Goal: Contribute content: Add original content to the website for others to see

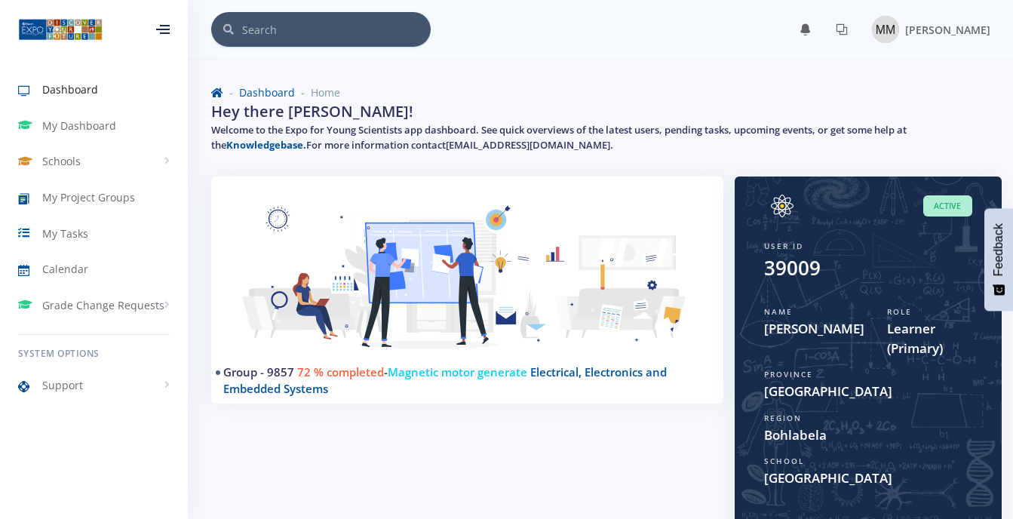
scroll to position [11, 11]
click at [876, 35] on img at bounding box center [885, 29] width 27 height 27
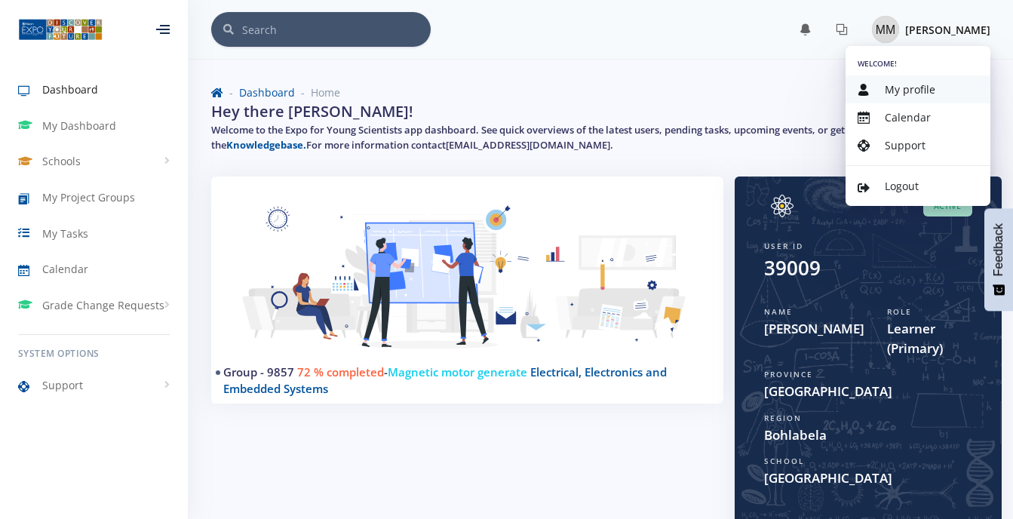
click at [886, 94] on span "My profile" at bounding box center [910, 89] width 51 height 14
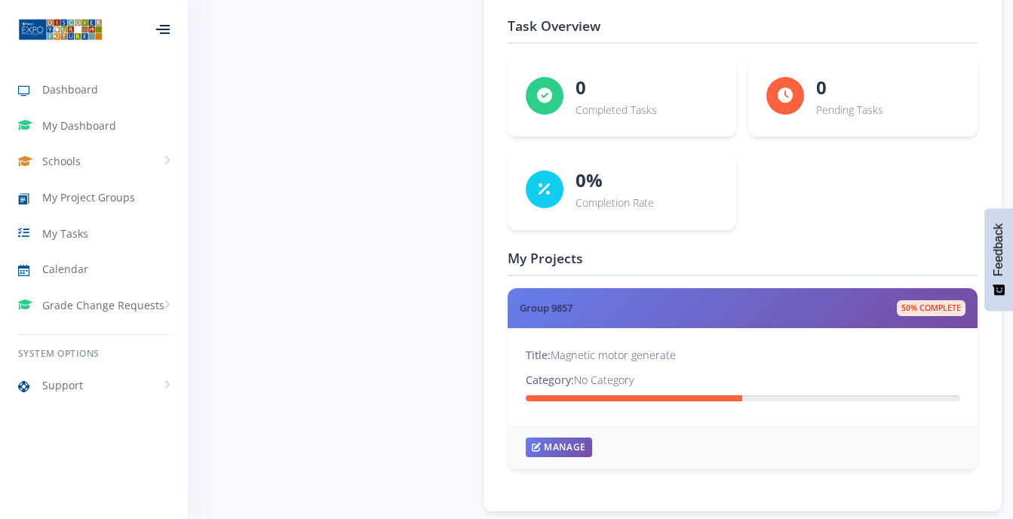
scroll to position [2314, 0]
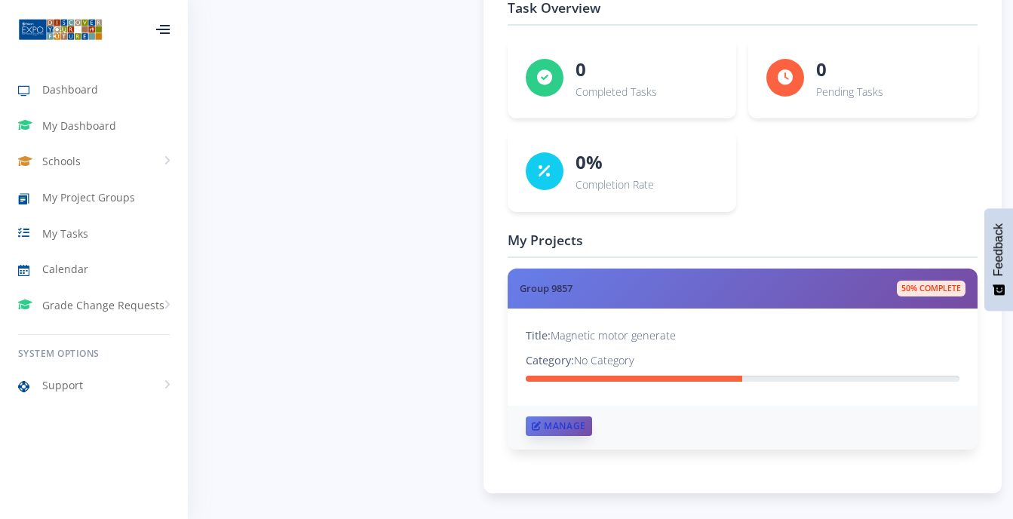
click at [584, 425] on link "Manage" at bounding box center [559, 426] width 66 height 20
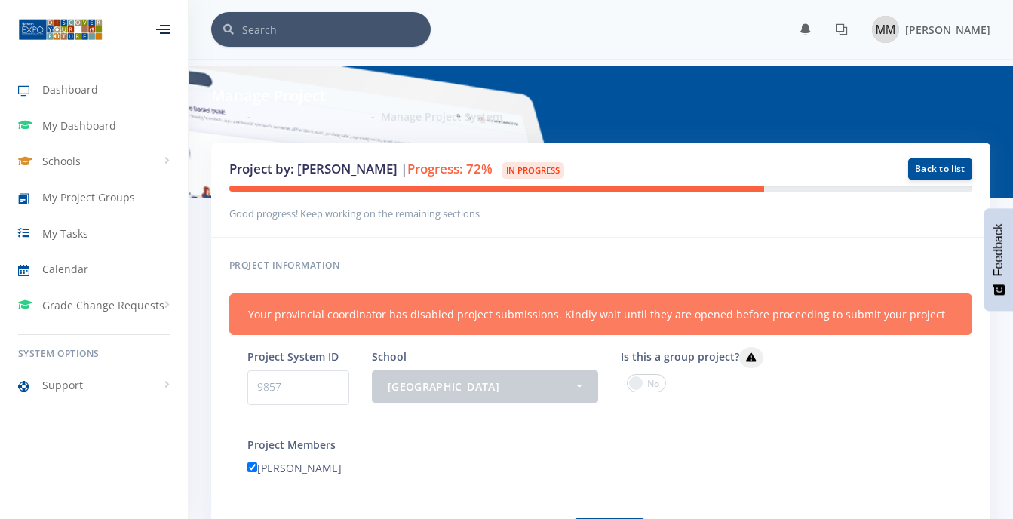
scroll to position [11, 11]
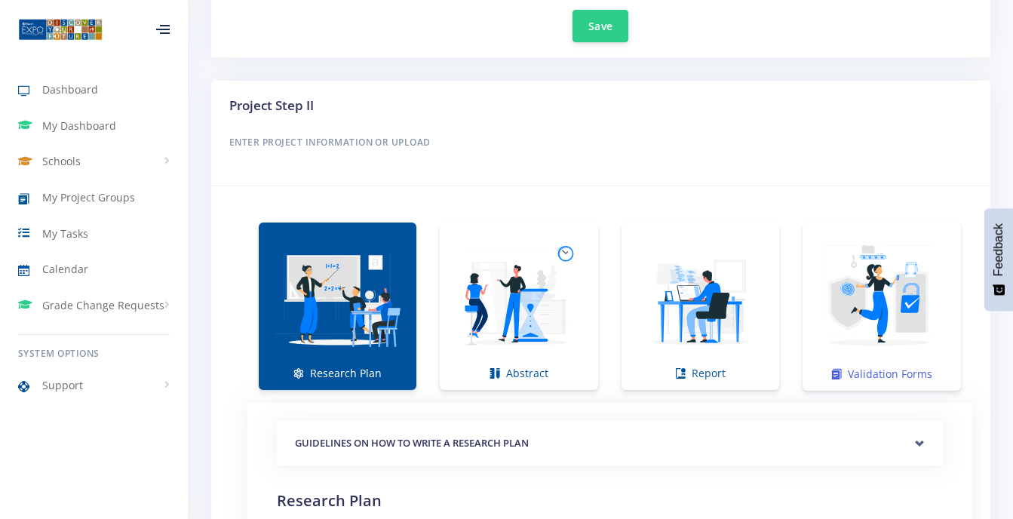
scroll to position [905, 0]
click at [714, 266] on img at bounding box center [699, 297] width 133 height 133
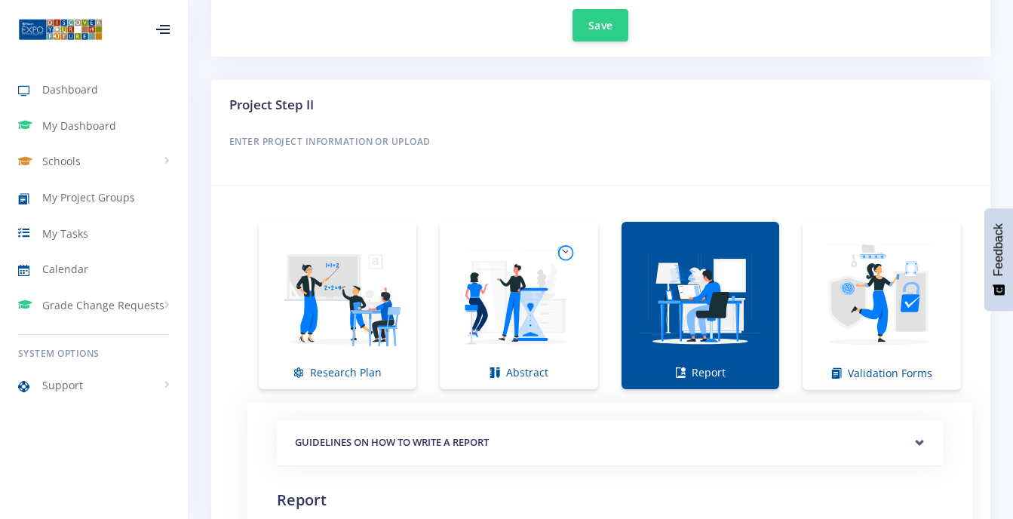
click at [714, 266] on img at bounding box center [699, 297] width 133 height 133
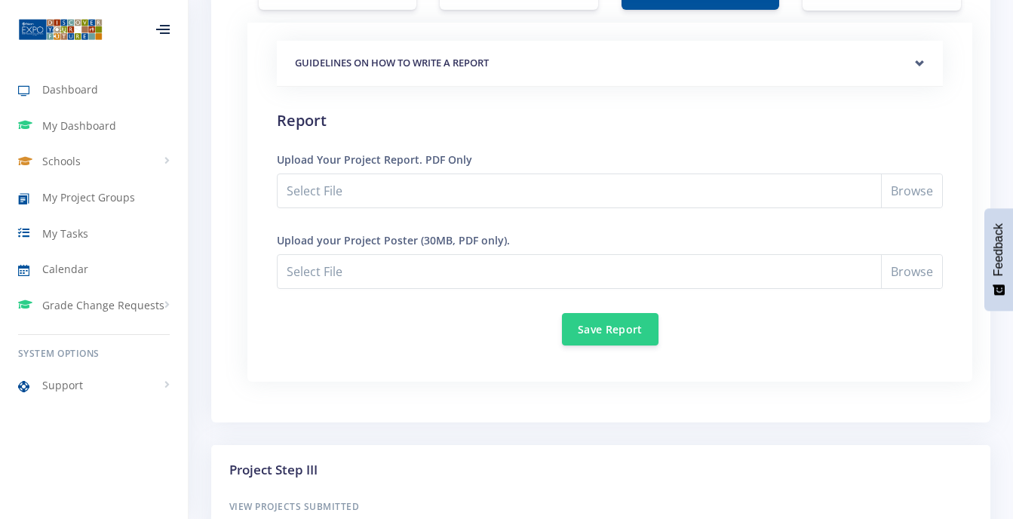
scroll to position [1297, 0]
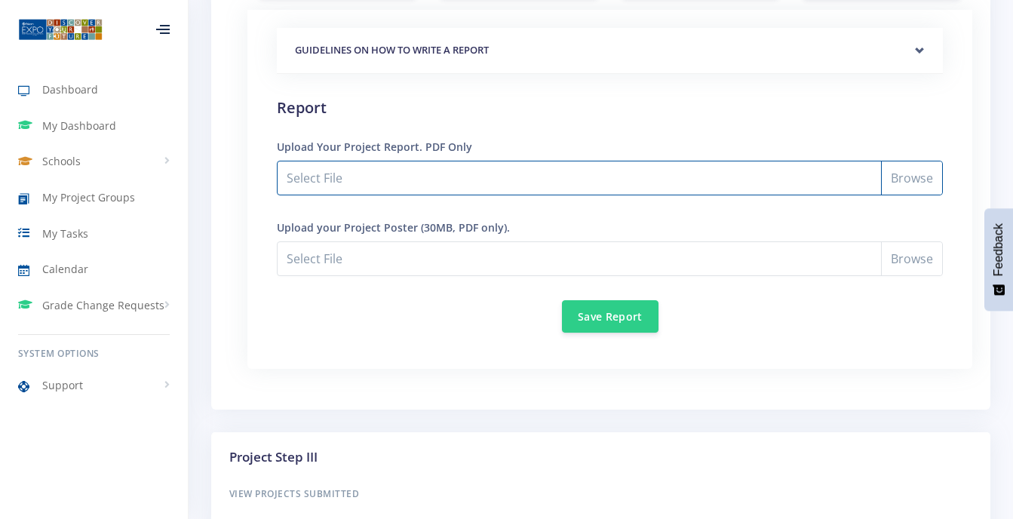
click at [898, 176] on input "Select File" at bounding box center [610, 178] width 666 height 35
type input "C:\fakepath\MMARONA REPORT.pdf"
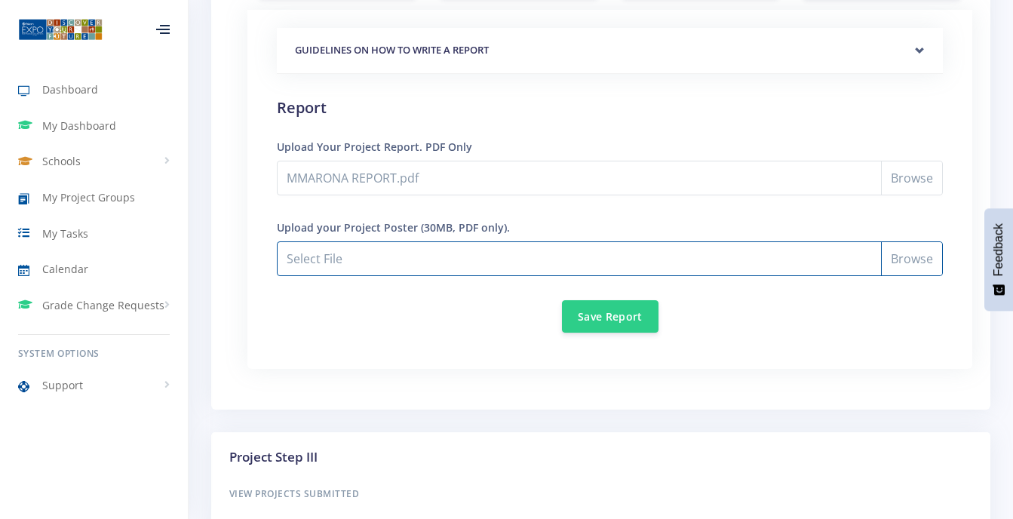
click at [914, 256] on input "MMARONA REPORT.pdf" at bounding box center [610, 258] width 666 height 35
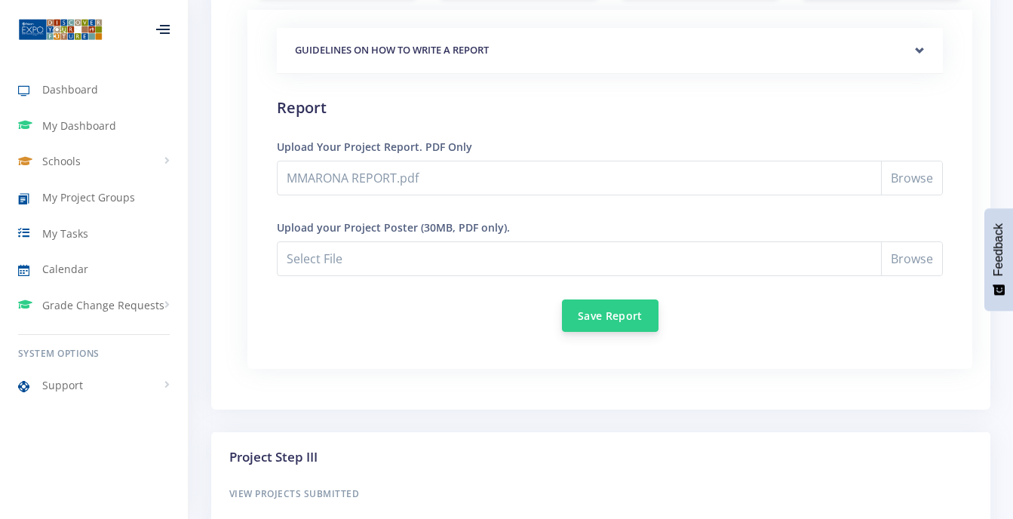
click at [614, 312] on button "Save Report" at bounding box center [610, 315] width 97 height 32
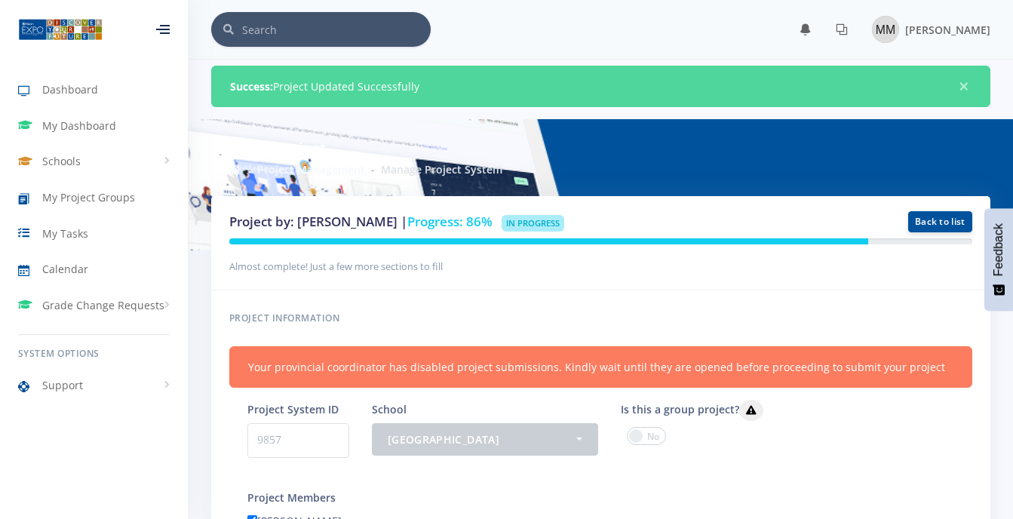
scroll to position [11, 11]
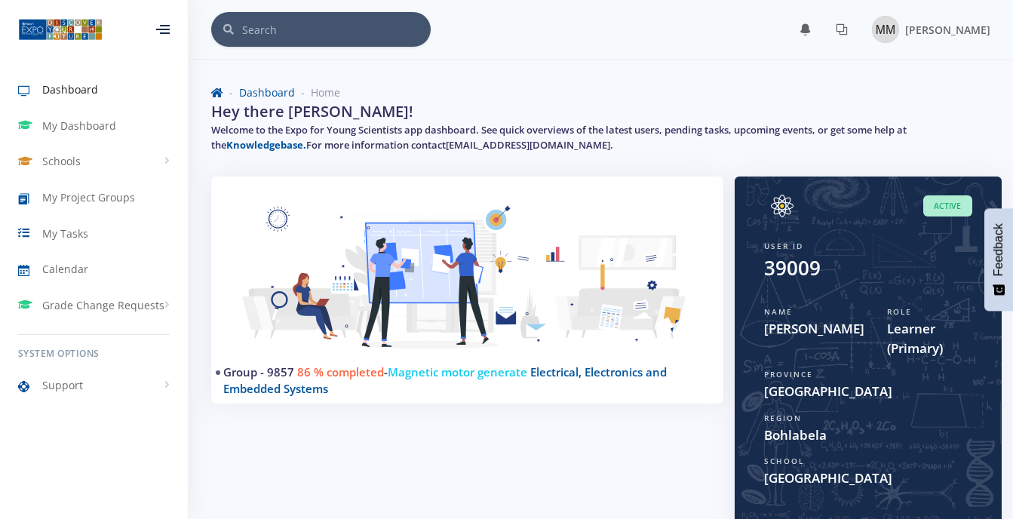
scroll to position [11, 11]
click at [879, 35] on img at bounding box center [885, 29] width 27 height 27
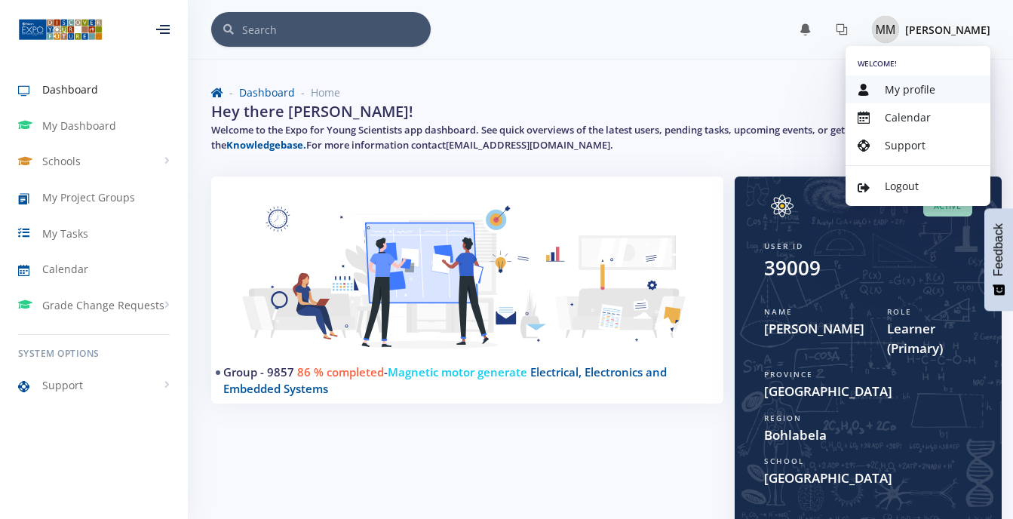
click at [892, 85] on span "My profile" at bounding box center [910, 89] width 51 height 14
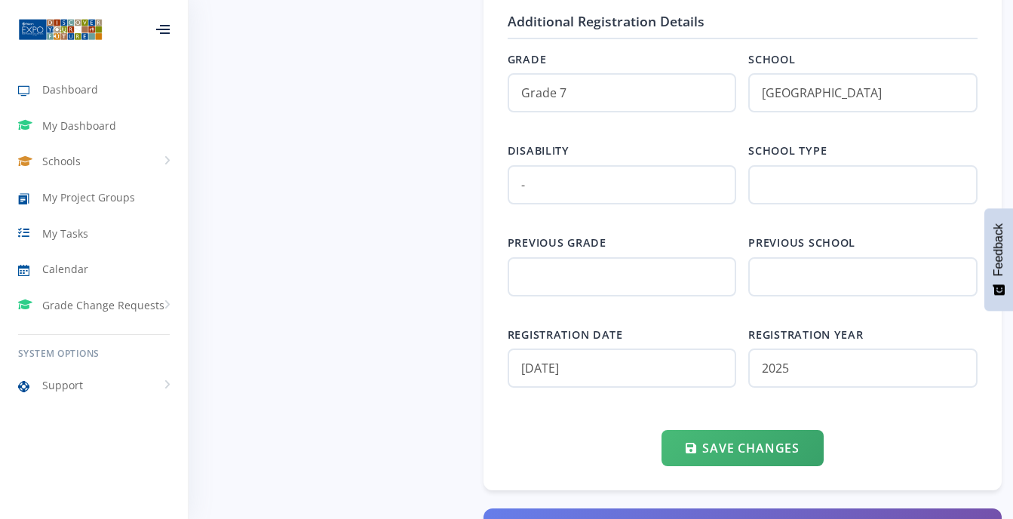
scroll to position [1729, 0]
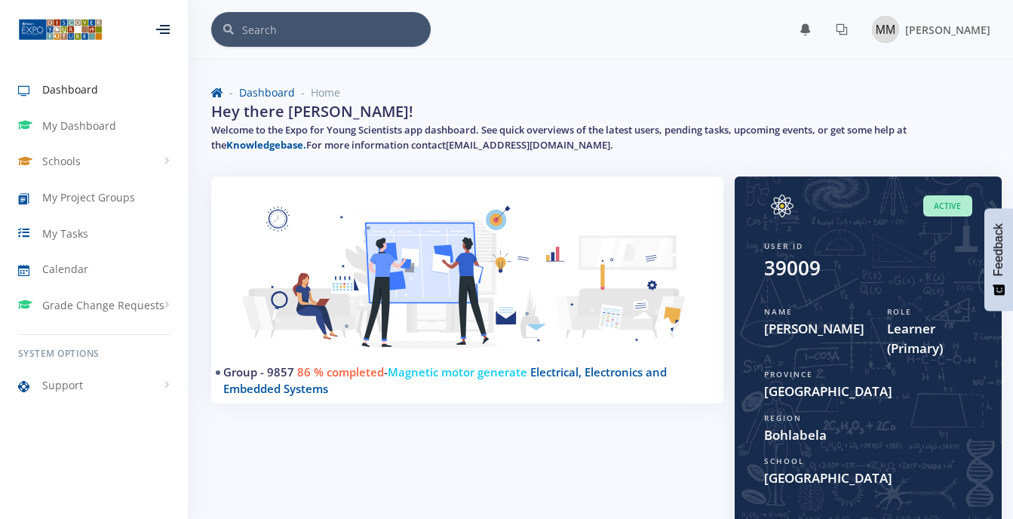
scroll to position [11, 11]
click at [888, 27] on div "[PERSON_NAME]" at bounding box center [931, 29] width 118 height 27
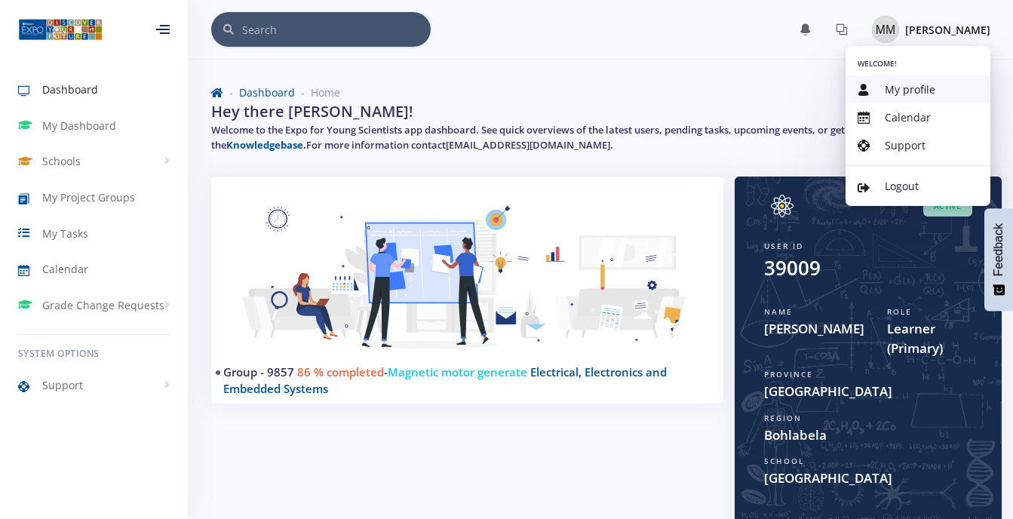
click at [900, 83] on span "My profile" at bounding box center [910, 89] width 51 height 14
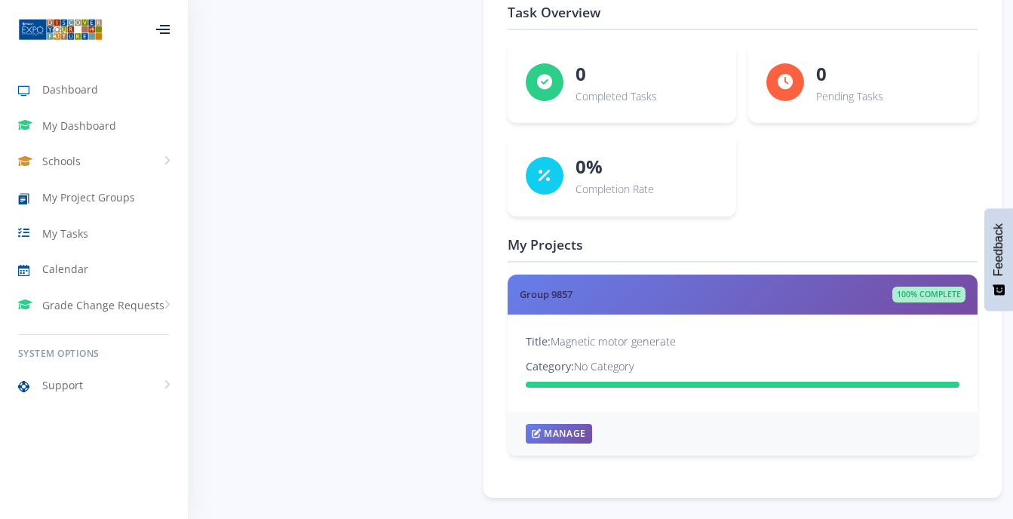
scroll to position [2314, 0]
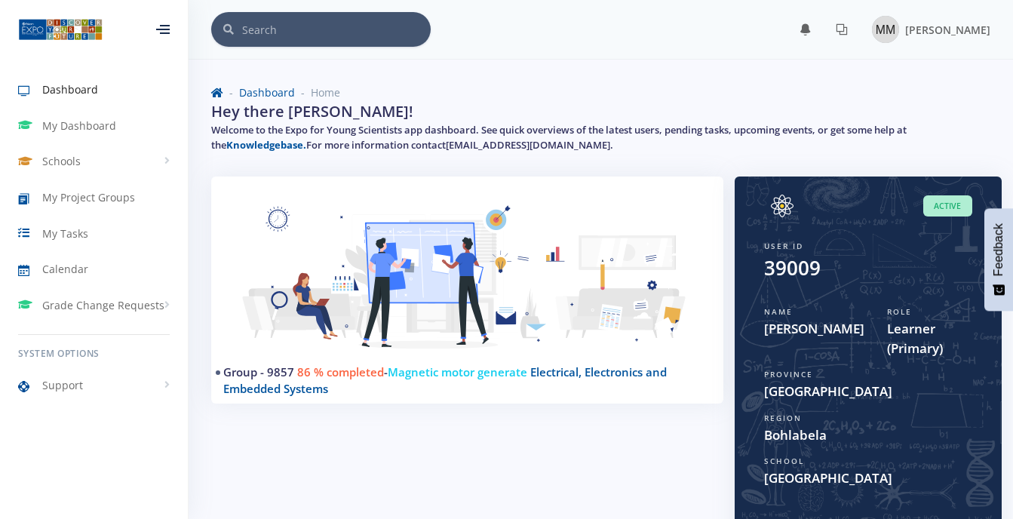
scroll to position [11, 11]
click at [882, 32] on img at bounding box center [885, 29] width 27 height 27
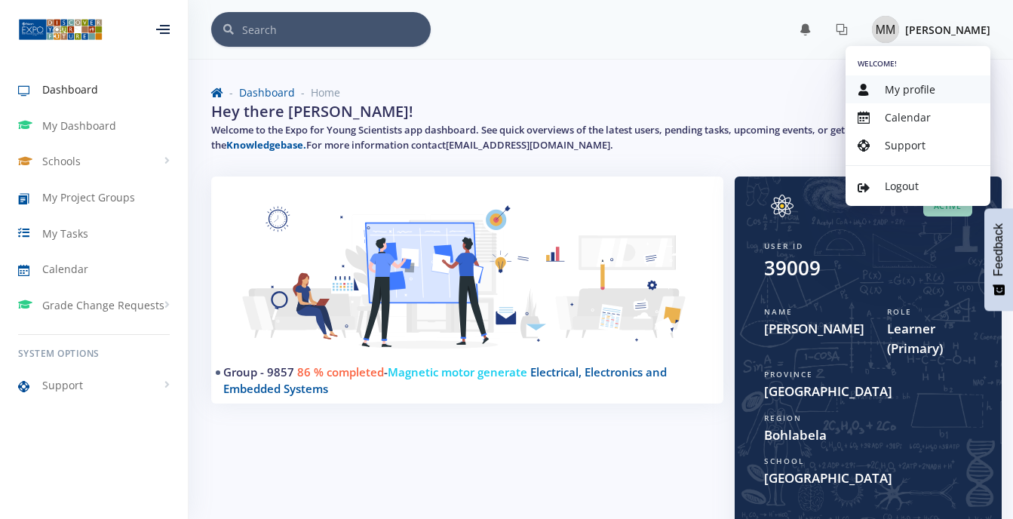
click at [914, 91] on span "My profile" at bounding box center [910, 89] width 51 height 14
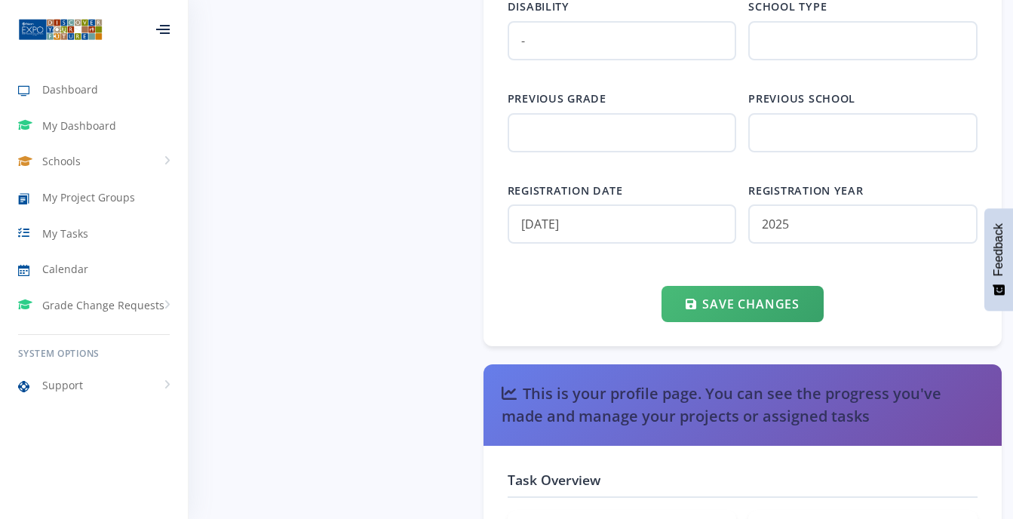
scroll to position [2297, 0]
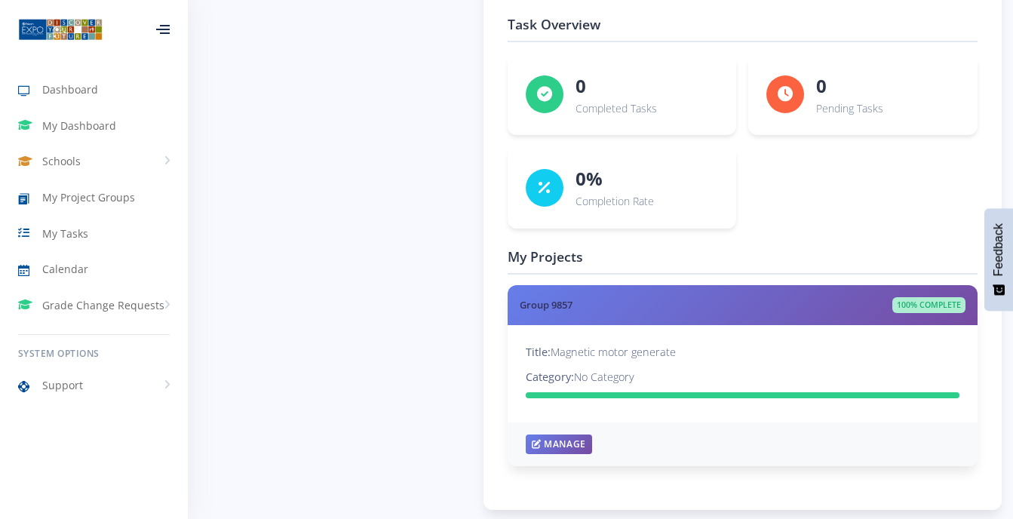
click at [565, 433] on div "Manage" at bounding box center [743, 444] width 470 height 44
click at [565, 439] on link "Manage" at bounding box center [559, 443] width 66 height 20
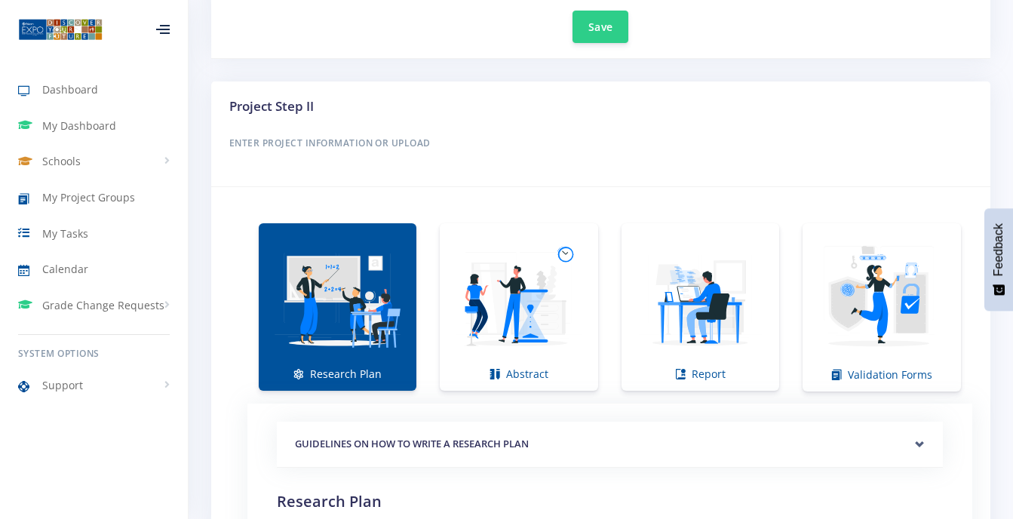
scroll to position [905, 0]
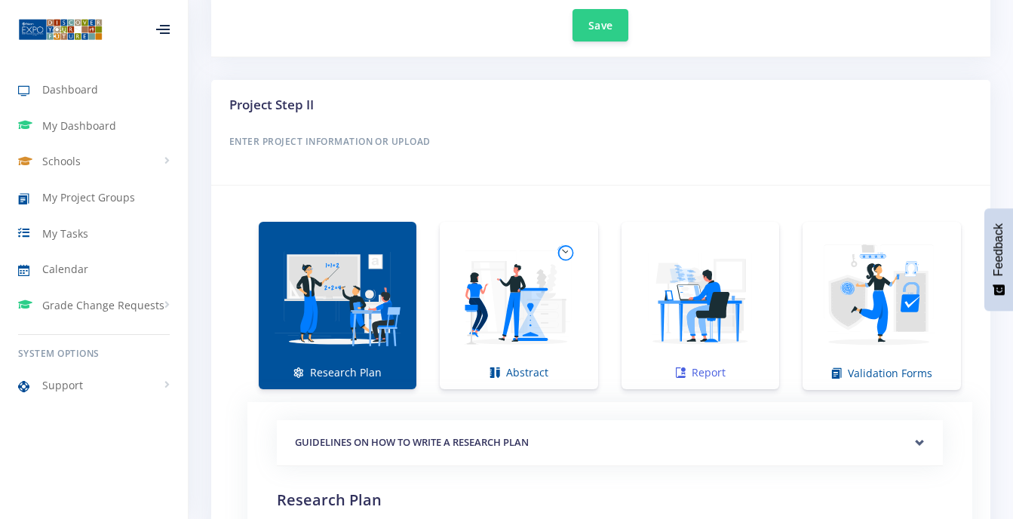
click at [681, 314] on img at bounding box center [699, 297] width 133 height 133
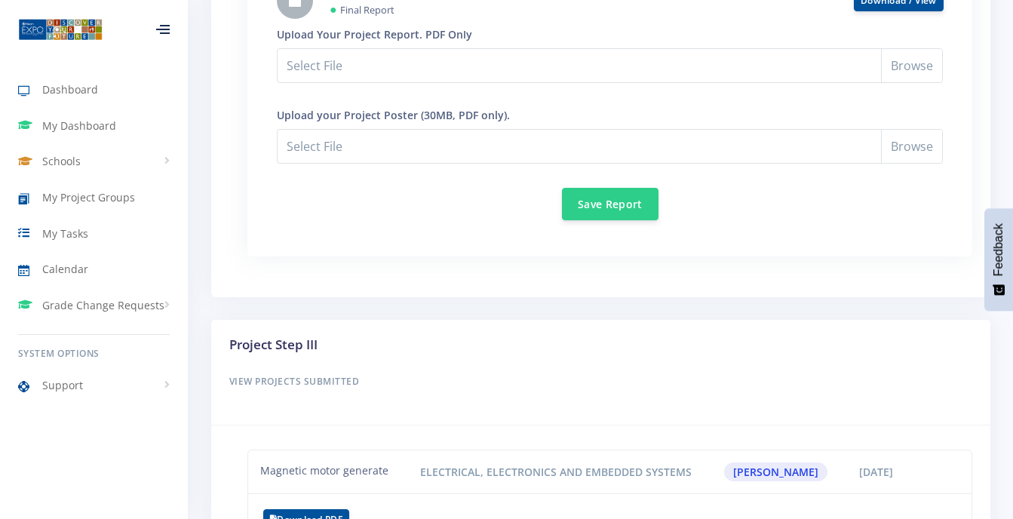
scroll to position [1435, 0]
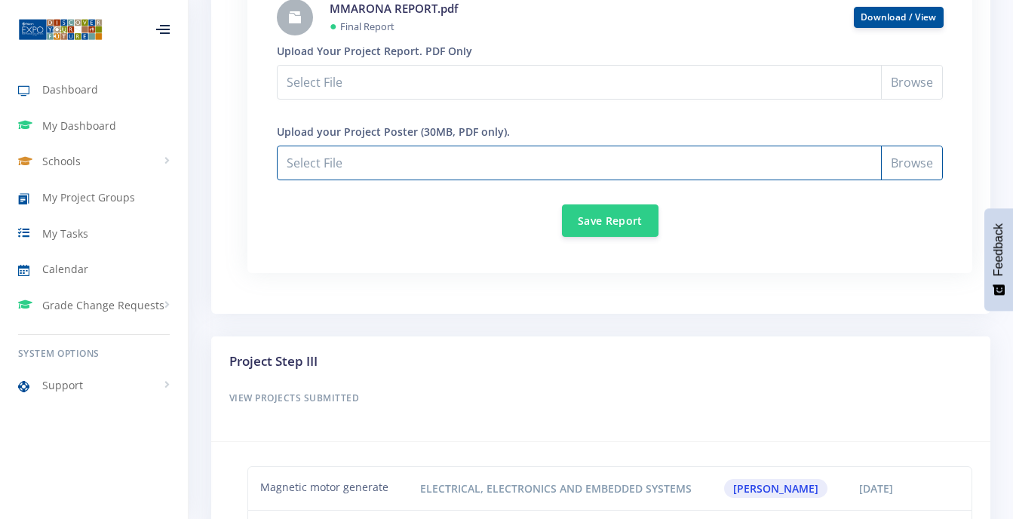
click at [910, 158] on input "Select File" at bounding box center [610, 163] width 666 height 35
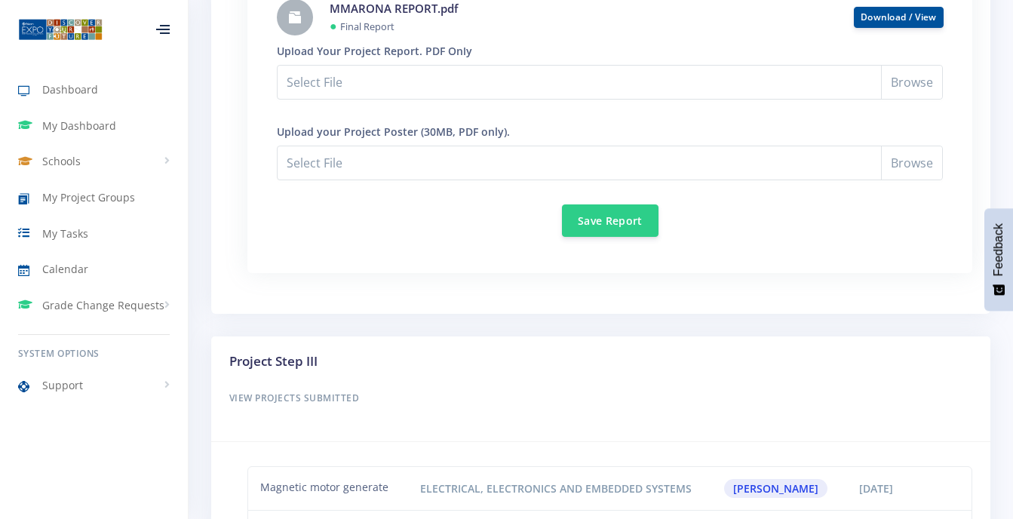
click at [317, 181] on div "GUIDELINES ON HOW TO WRITE A REPORT Abbreviations Report ●" at bounding box center [610, 63] width 666 height 347
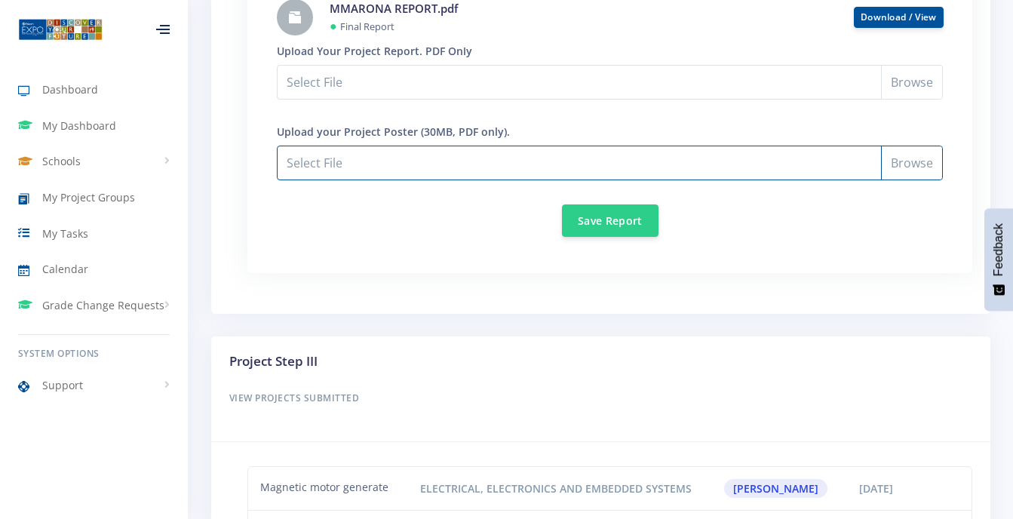
click at [316, 158] on input "Select File" at bounding box center [610, 163] width 666 height 35
type input "C:\fakepath\mmarona PRESENTATION.pdf"
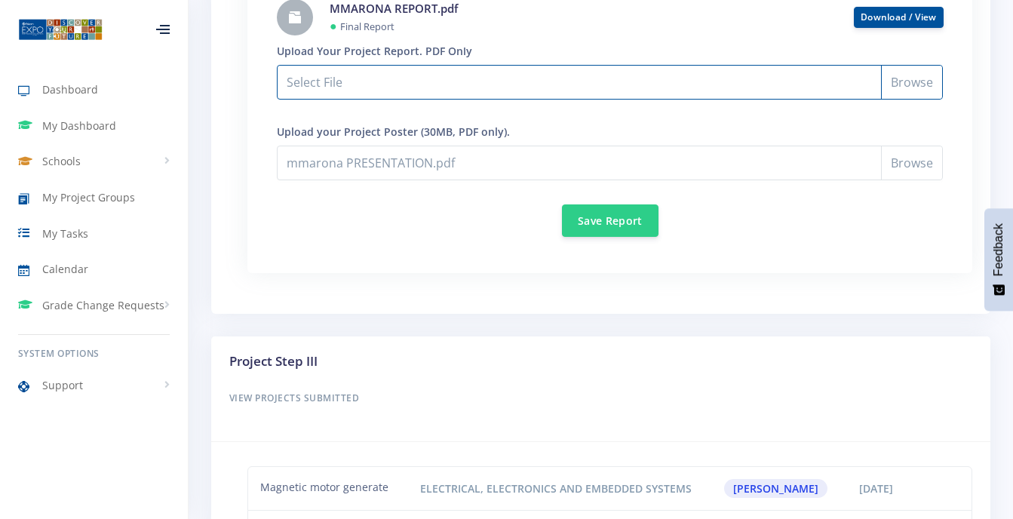
click at [925, 90] on input "Select File" at bounding box center [610, 82] width 666 height 35
type input "C:\fakepath\MMARONA REPORT.pdf"
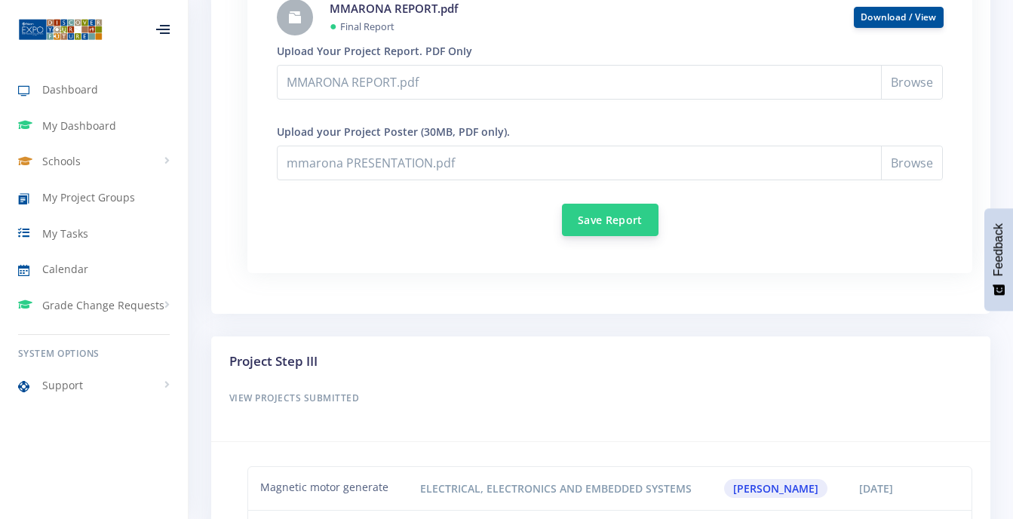
click at [620, 219] on button "Save Report" at bounding box center [610, 220] width 97 height 32
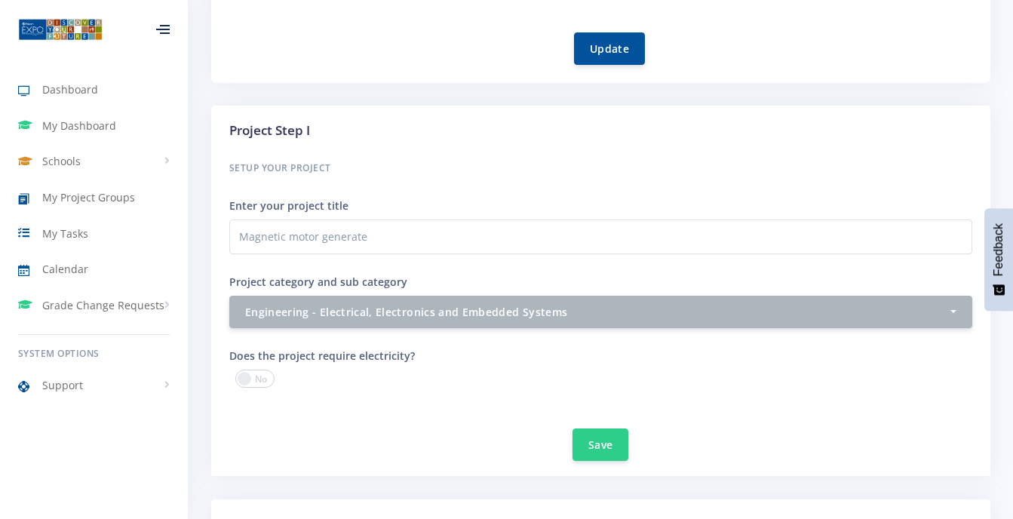
scroll to position [543, 0]
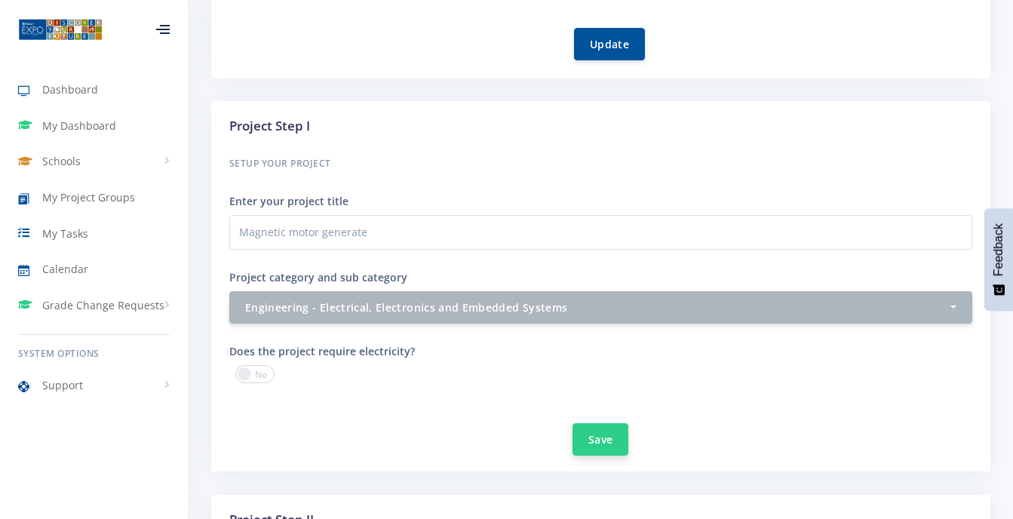
click at [584, 434] on button "Save" at bounding box center [600, 439] width 56 height 32
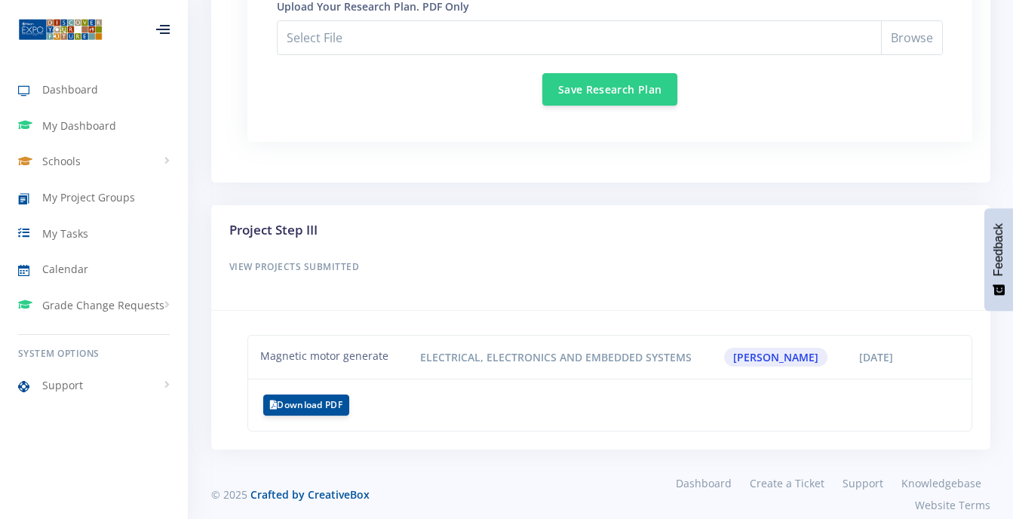
scroll to position [1569, 0]
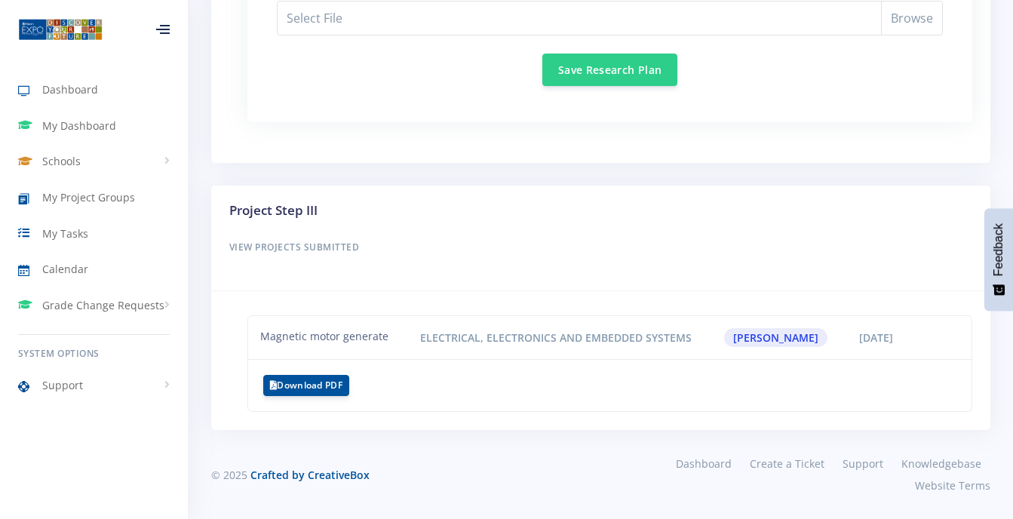
drag, startPoint x: 1011, startPoint y: 11, endPoint x: 846, endPoint y: 100, distance: 186.9
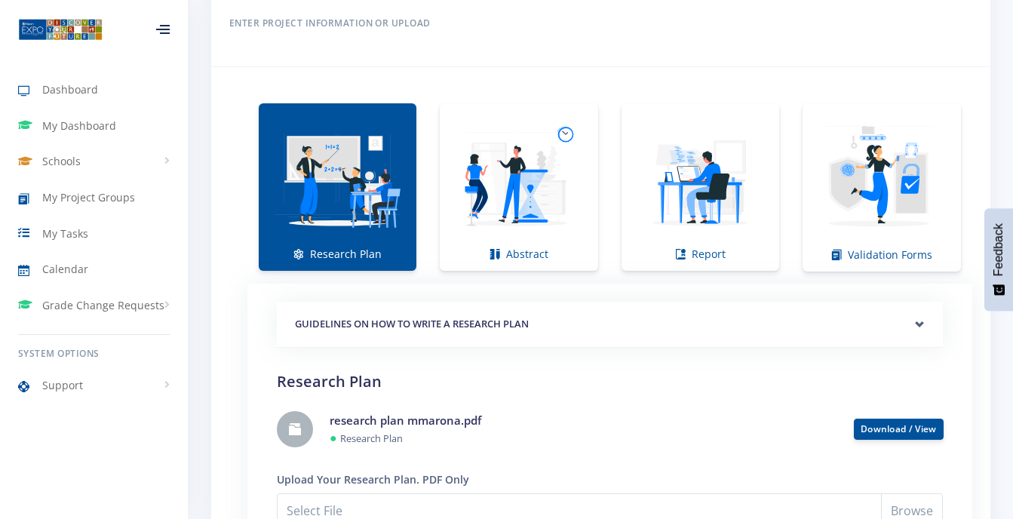
scroll to position [1046, 0]
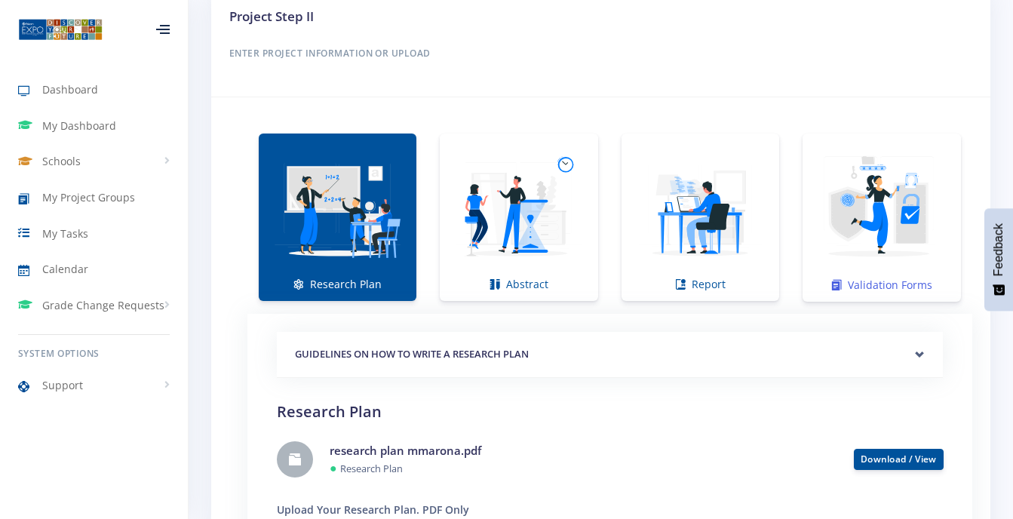
click at [854, 207] on img at bounding box center [881, 210] width 134 height 134
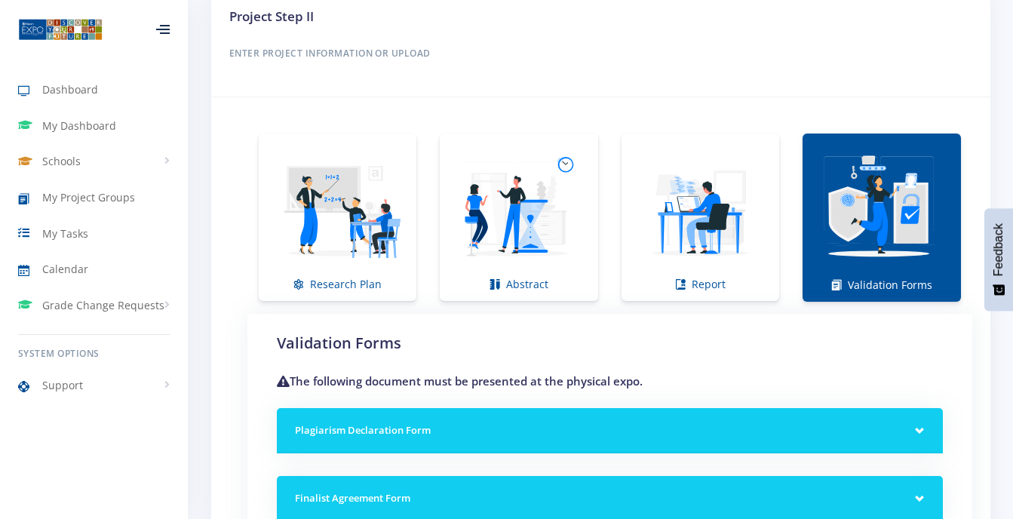
click at [922, 431] on div "Plagiarism Declaration Form" at bounding box center [610, 431] width 666 height 46
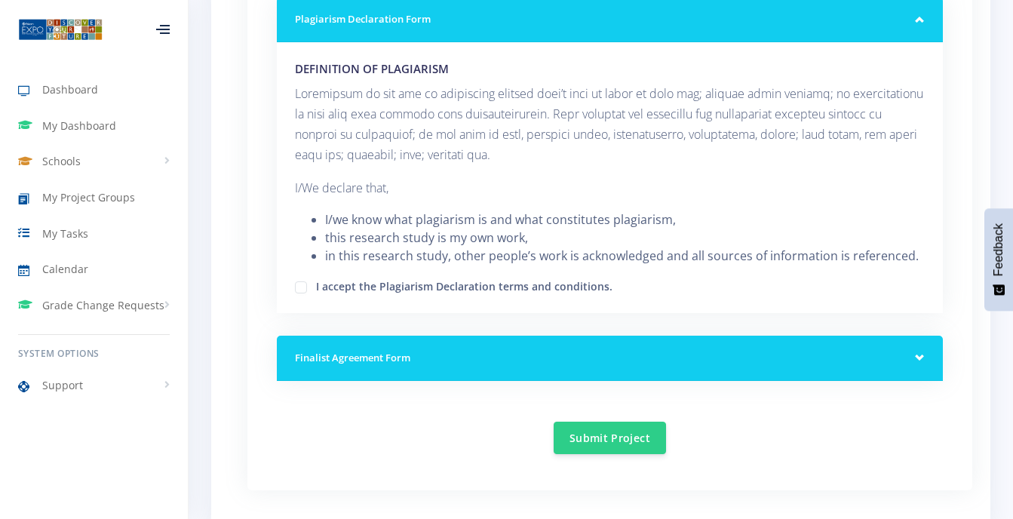
scroll to position [1468, 0]
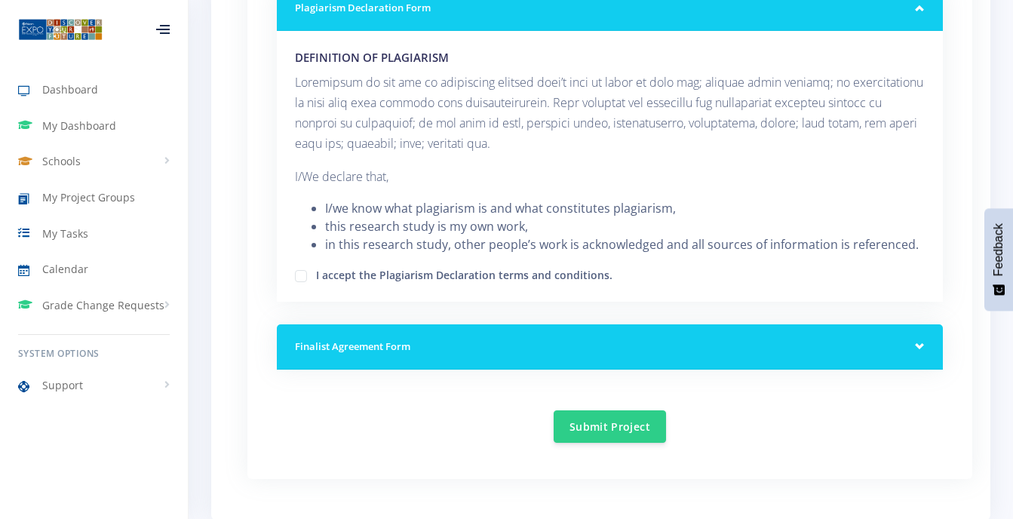
click at [949, 241] on div "GUIDELINES ON HOW TO WRITE A RESEARCH PLAN Research Plan Templates for: Researc…" at bounding box center [610, 184] width 702 height 587
click at [917, 6] on div "Plagiarism Declaration Form" at bounding box center [610, 9] width 666 height 46
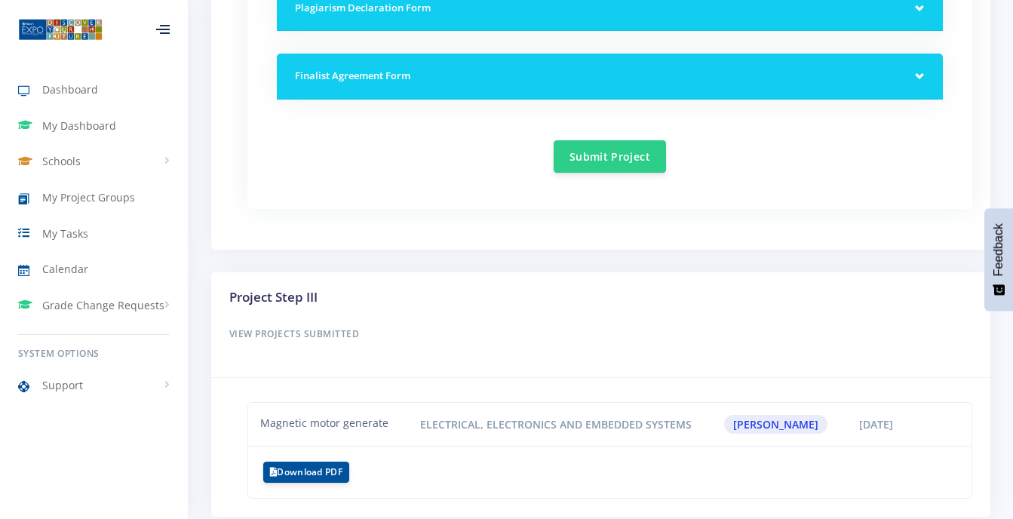
click at [917, 6] on div "Plagiarism Declaration Form" at bounding box center [610, 9] width 666 height 46
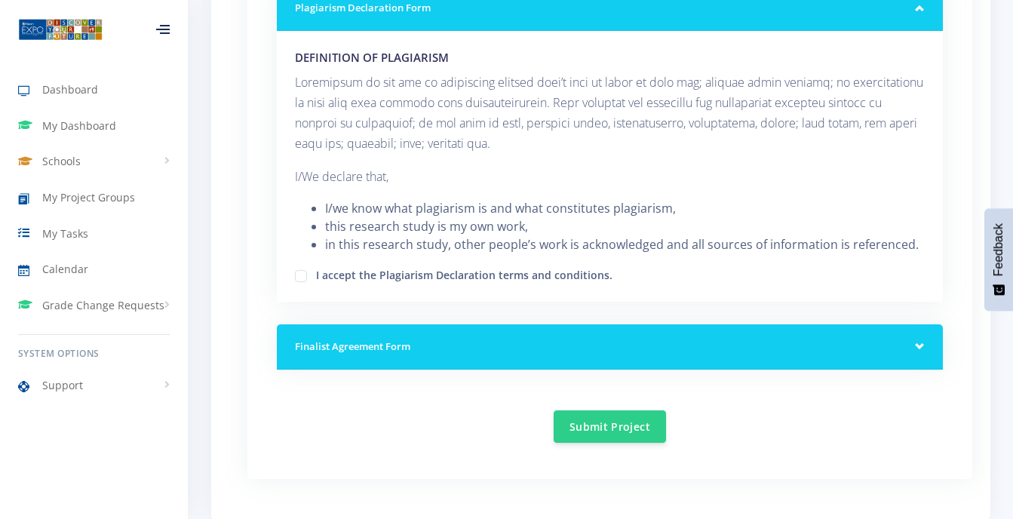
click at [922, 11] on div "Plagiarism Declaration Form" at bounding box center [610, 9] width 666 height 46
